Goal: Information Seeking & Learning: Learn about a topic

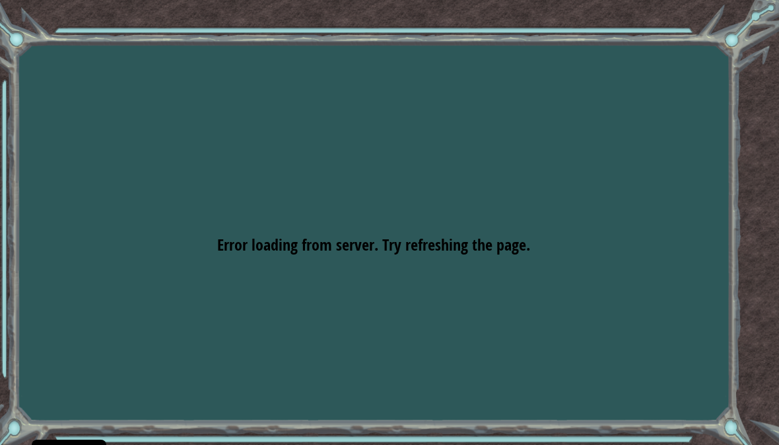
click at [651, 184] on div "Goals Error loading from server. Try refreshing the page. You'll need to join a…" at bounding box center [389, 222] width 779 height 445
